Goal: Information Seeking & Learning: Learn about a topic

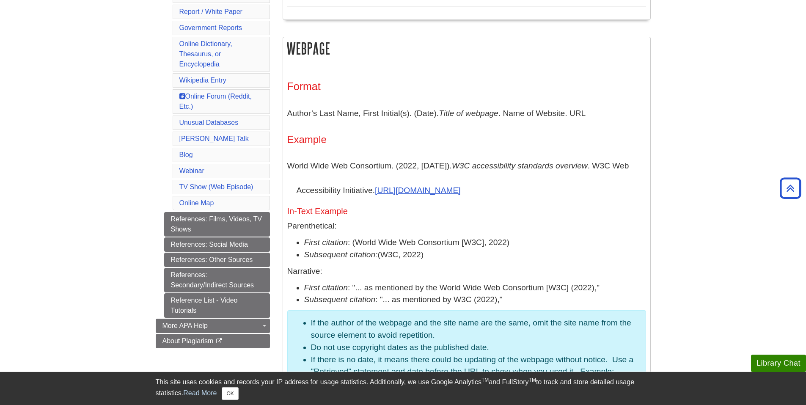
scroll to position [381, 0]
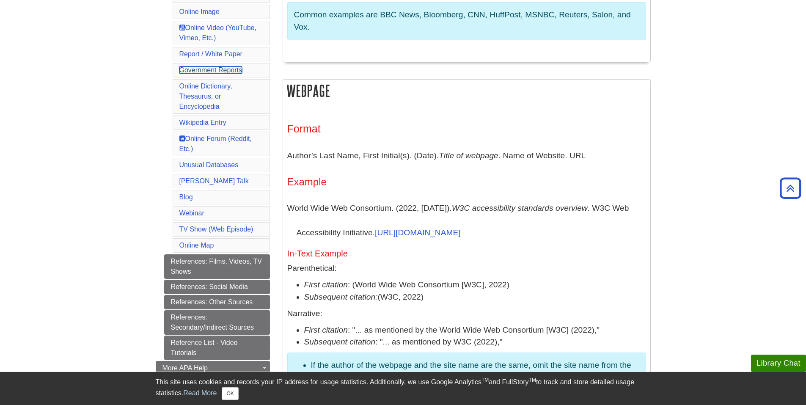
click at [226, 72] on link "Government Reports" at bounding box center [210, 69] width 63 height 7
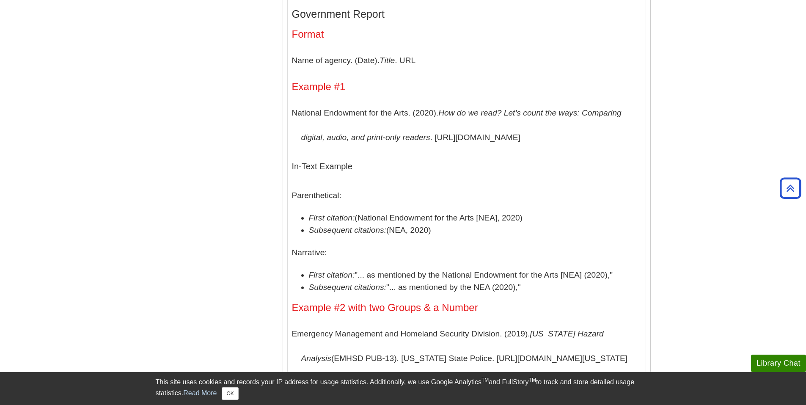
scroll to position [381, 0]
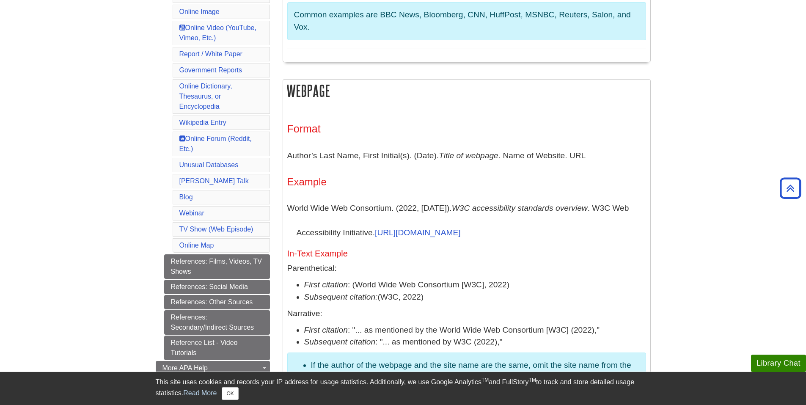
scroll to position [3032, 0]
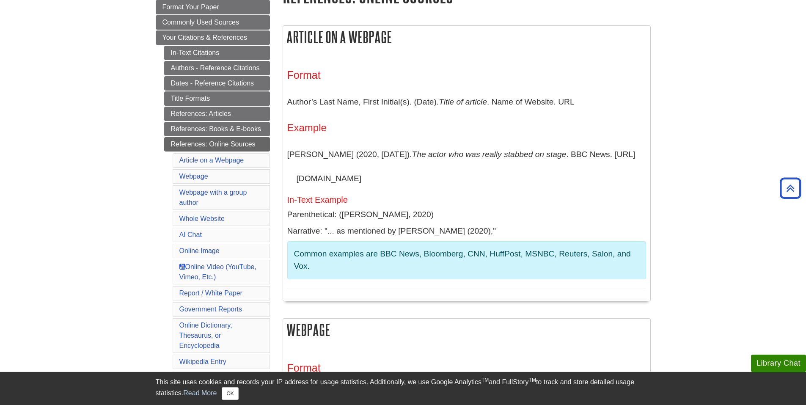
scroll to position [127, 0]
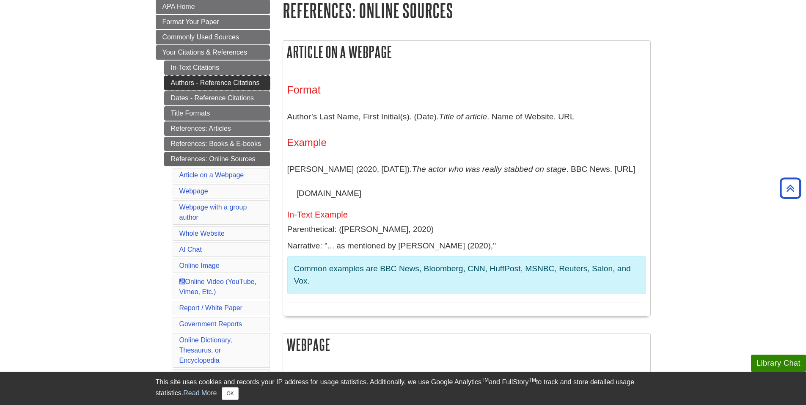
click at [217, 76] on link "Authors - Reference Citations" at bounding box center [217, 83] width 106 height 14
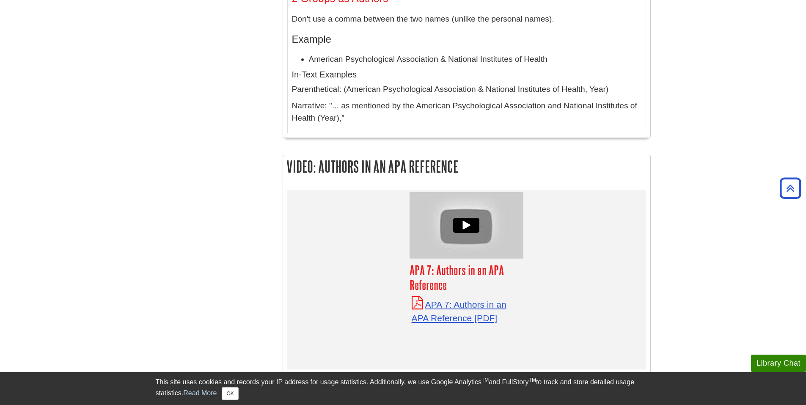
scroll to position [3766, 0]
